Goal: Check status: Check status

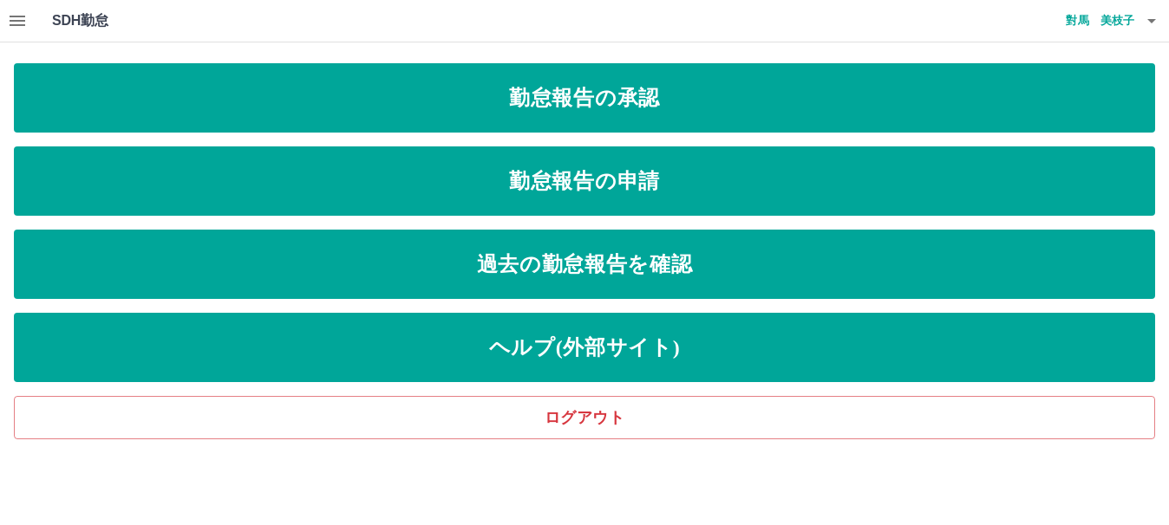
click at [10, 18] on icon "button" at bounding box center [17, 20] width 21 height 21
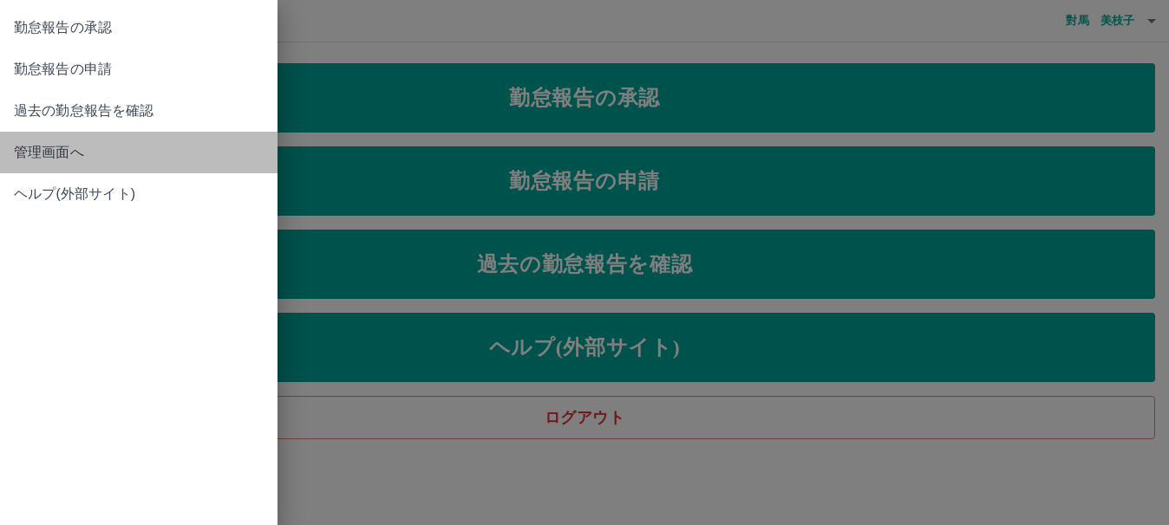
click at [40, 147] on span "管理画面へ" at bounding box center [139, 152] width 250 height 21
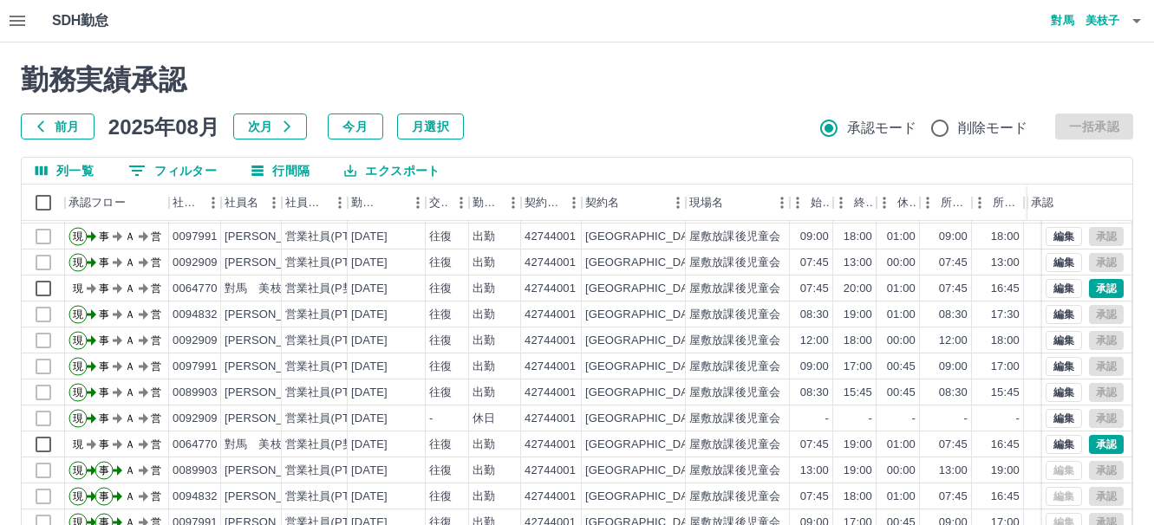
scroll to position [90, 0]
click at [290, 281] on div "営業社員(P契約)" at bounding box center [327, 289] width 84 height 16
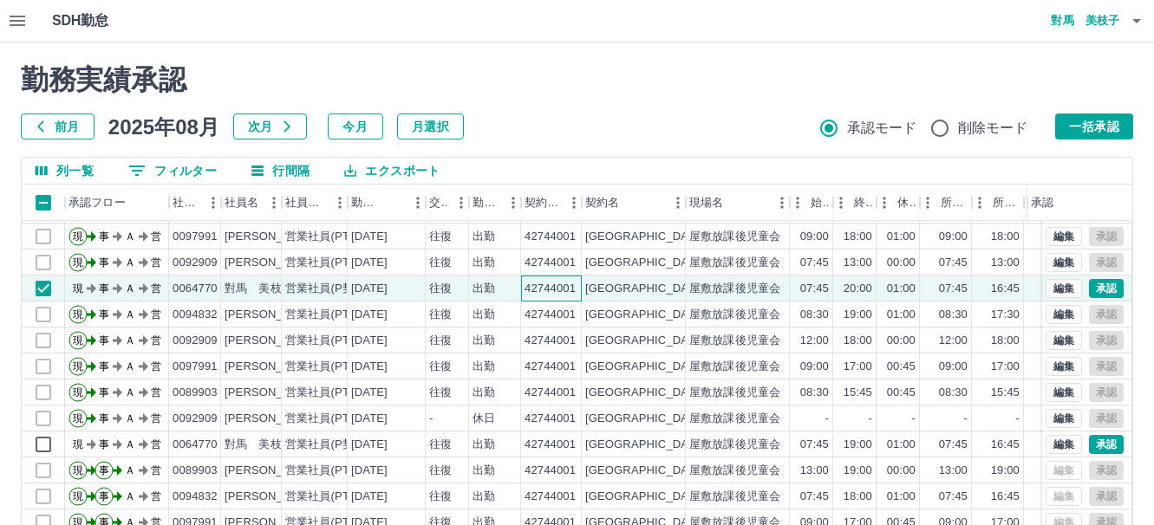
click at [525, 281] on div "42744001" at bounding box center [550, 289] width 51 height 16
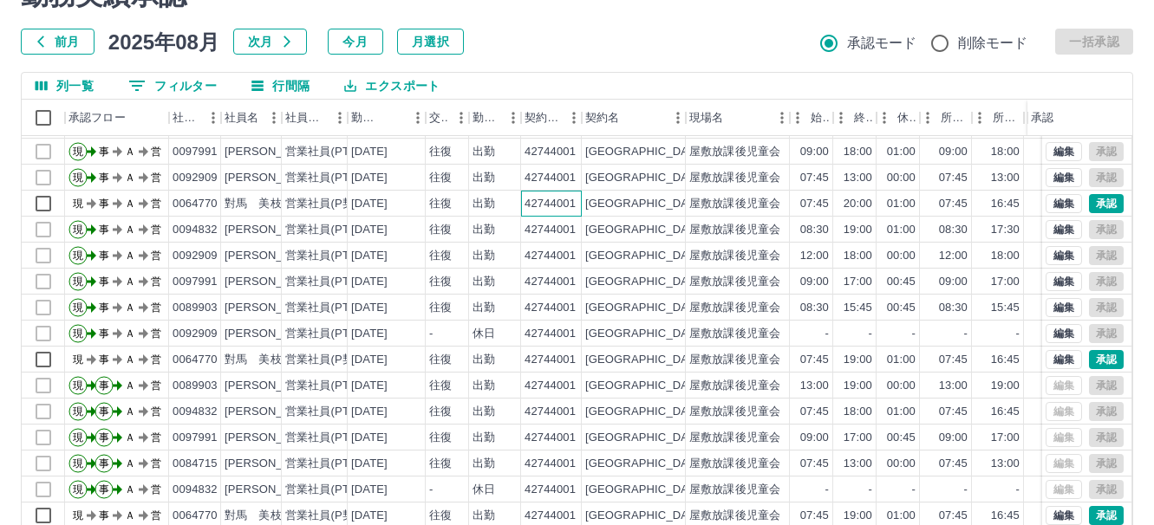
scroll to position [207, 0]
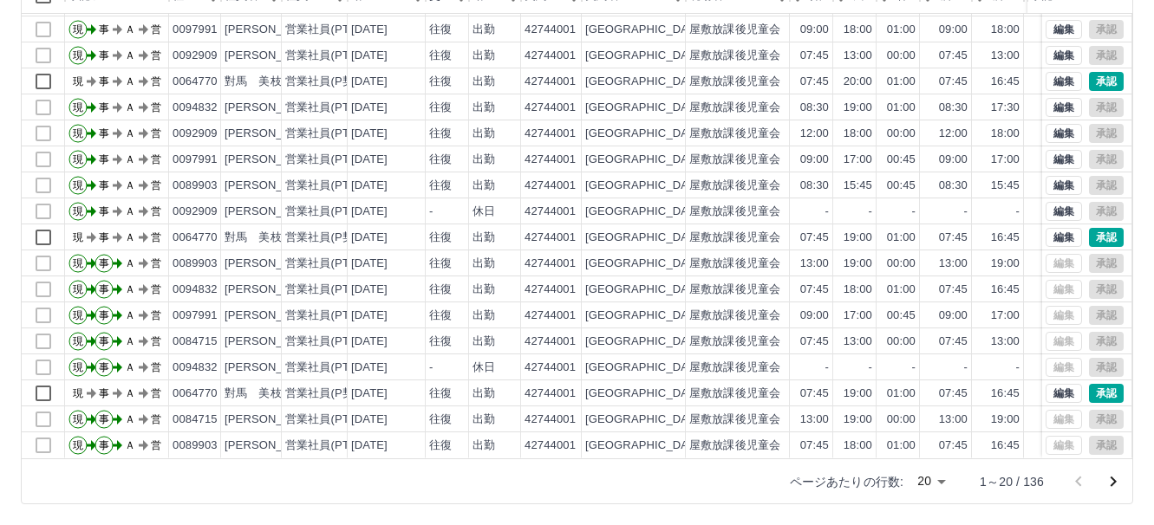
click at [1110, 483] on icon "次のページへ" at bounding box center [1113, 482] width 21 height 21
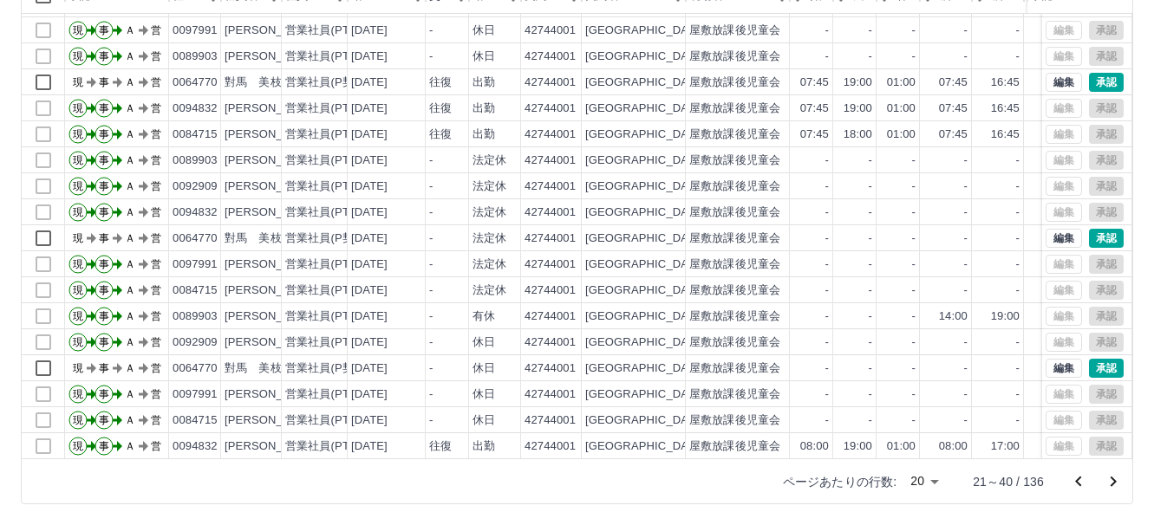
scroll to position [90, 0]
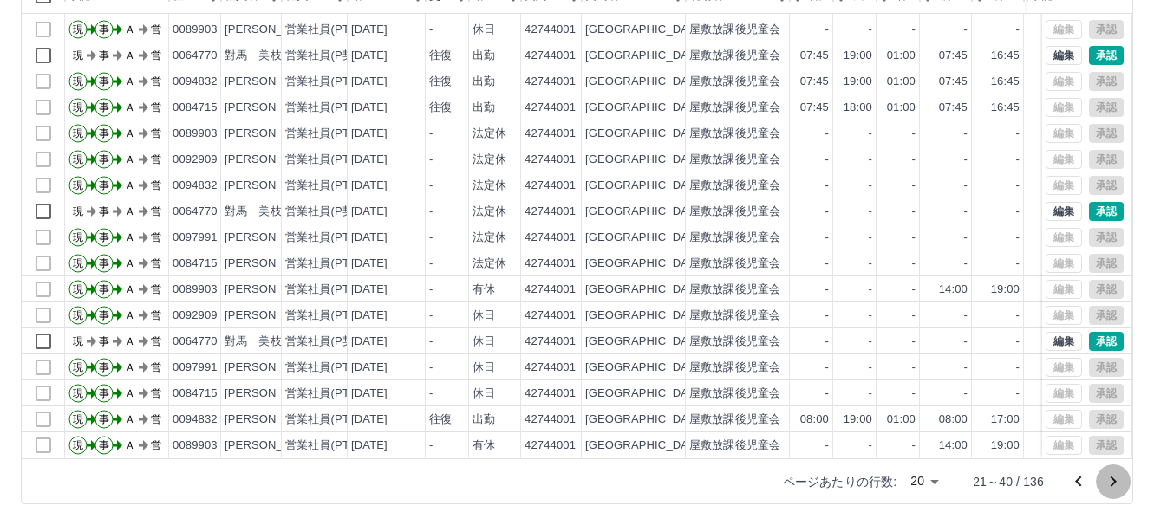
click at [1111, 480] on icon "次のページへ" at bounding box center [1113, 482] width 21 height 21
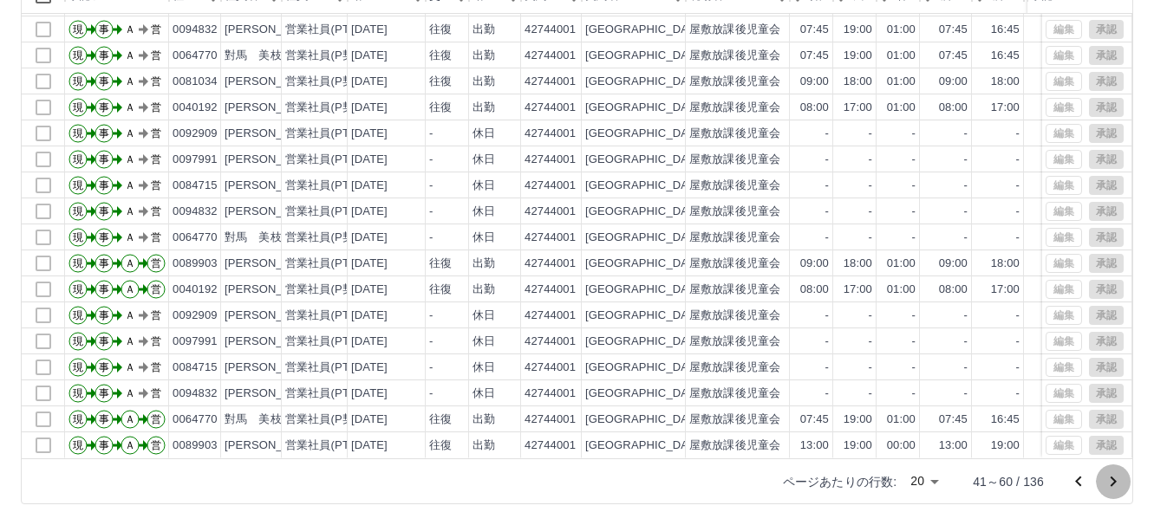
click at [1114, 482] on icon "次のページへ" at bounding box center [1114, 482] width 6 height 10
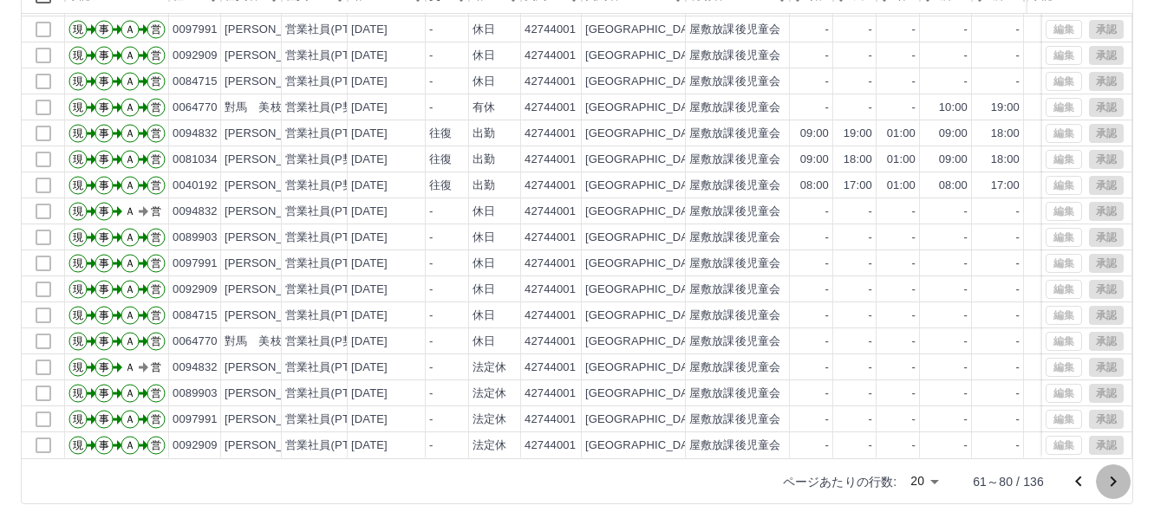
click at [1116, 486] on icon "次のページへ" at bounding box center [1113, 482] width 21 height 21
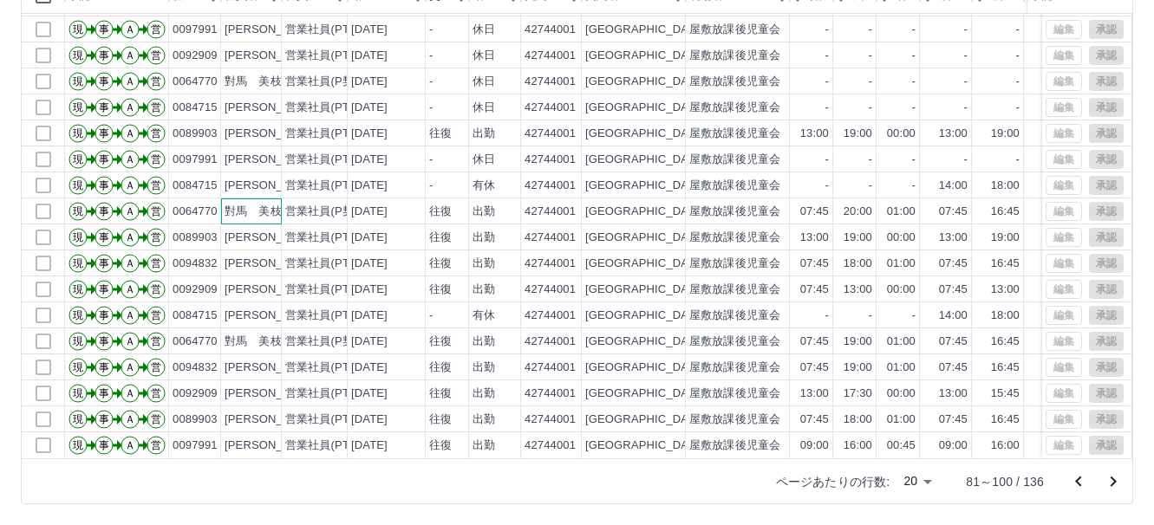
click at [274, 204] on div "對馬　美枝子" at bounding box center [259, 212] width 68 height 16
click at [601, 204] on div "[GEOGRAPHIC_DATA]" at bounding box center [645, 212] width 120 height 16
click at [858, 204] on div "20:00" at bounding box center [858, 212] width 29 height 16
click at [793, 199] on div "07:45" at bounding box center [811, 212] width 43 height 26
